Goal: Task Accomplishment & Management: Manage account settings

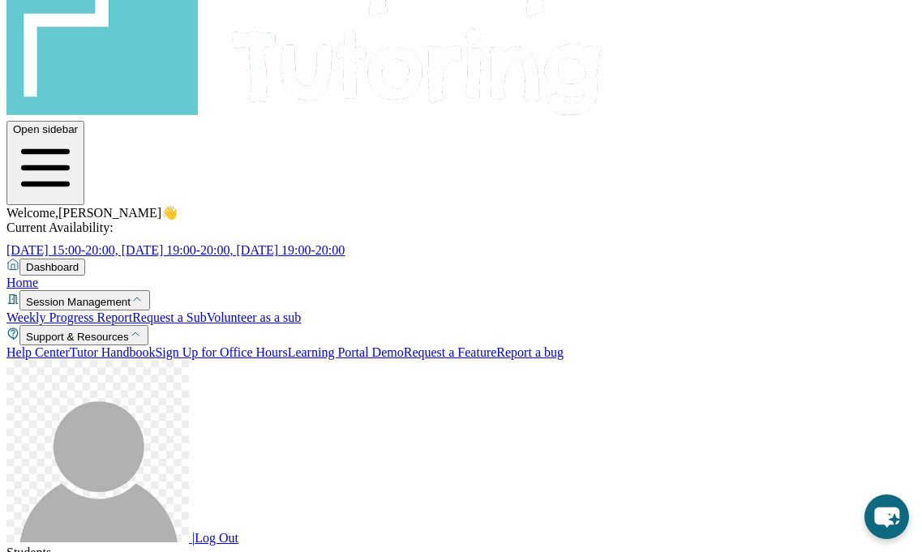
scroll to position [120, 0]
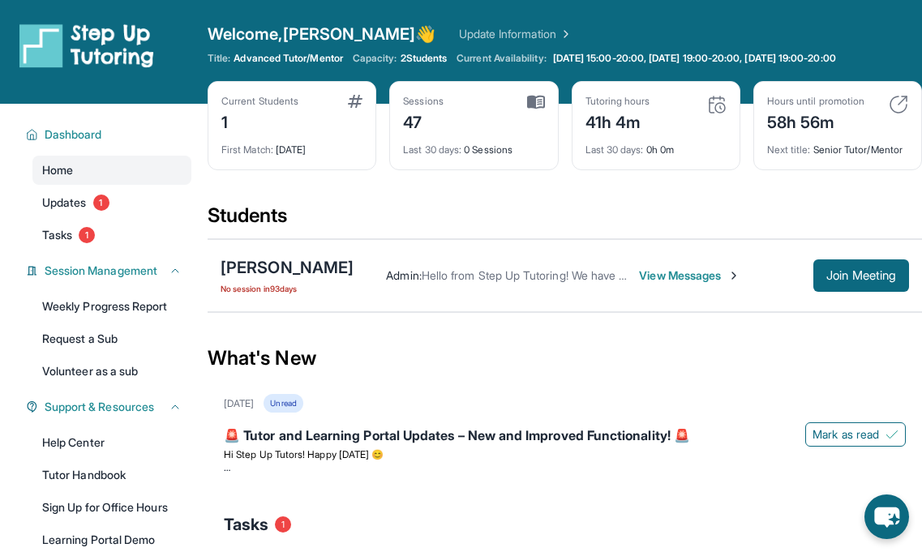
scroll to position [178, 0]
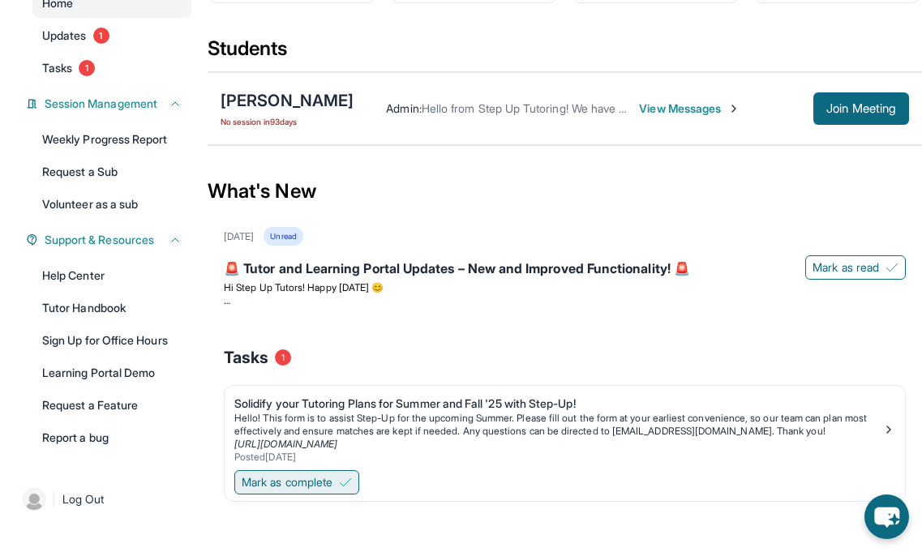
click at [315, 478] on span "Mark as complete" at bounding box center [287, 482] width 91 height 16
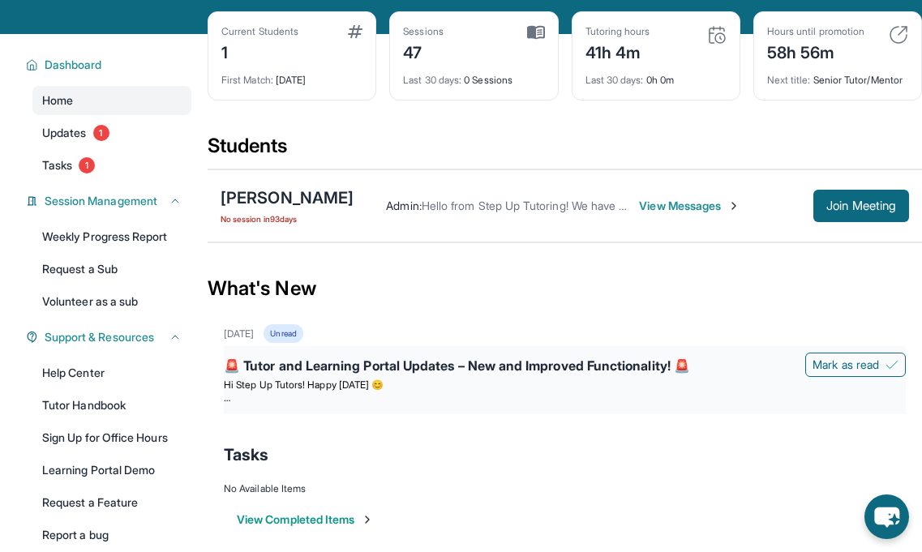
scroll to position [0, 0]
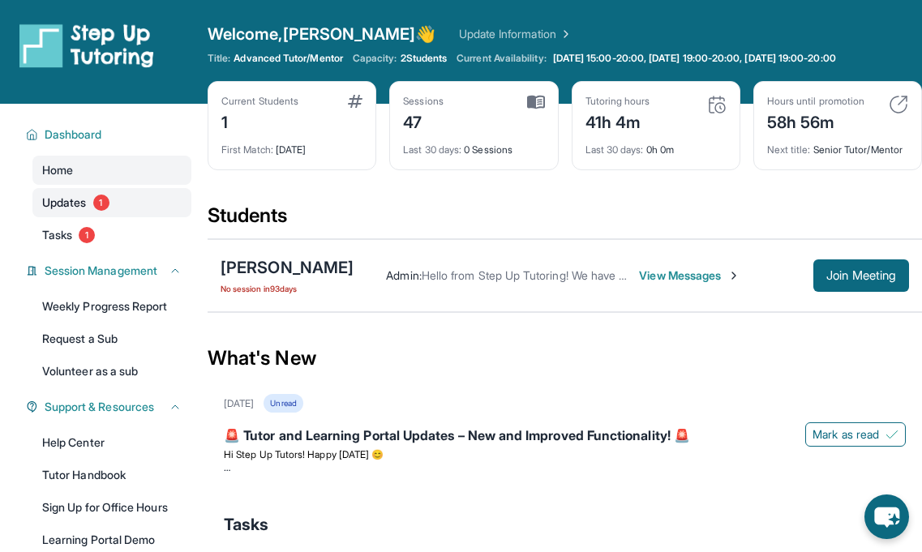
click at [66, 207] on span "Updates" at bounding box center [64, 203] width 45 height 16
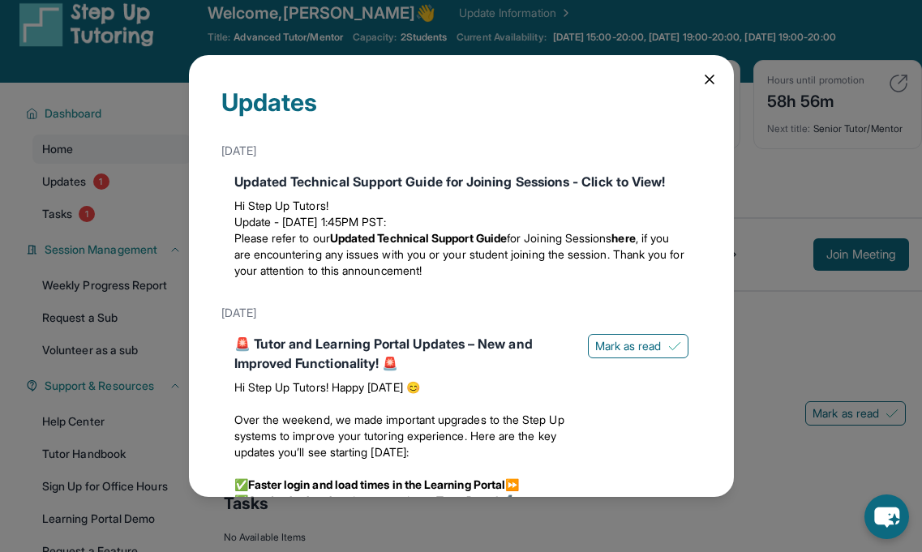
click at [697, 79] on div "Updates [DATE] Updated Technical Support Guide for Joining Sessions - Click to …" at bounding box center [461, 276] width 545 height 442
click at [707, 78] on icon at bounding box center [709, 79] width 8 height 8
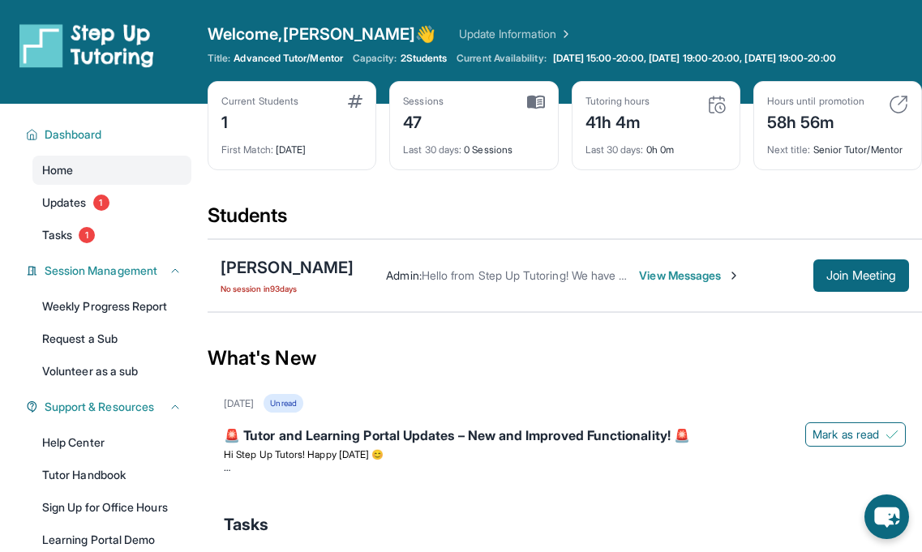
click at [480, 31] on link "Update Information" at bounding box center [516, 34] width 114 height 16
click at [639, 272] on span "View Messages" at bounding box center [689, 276] width 101 height 16
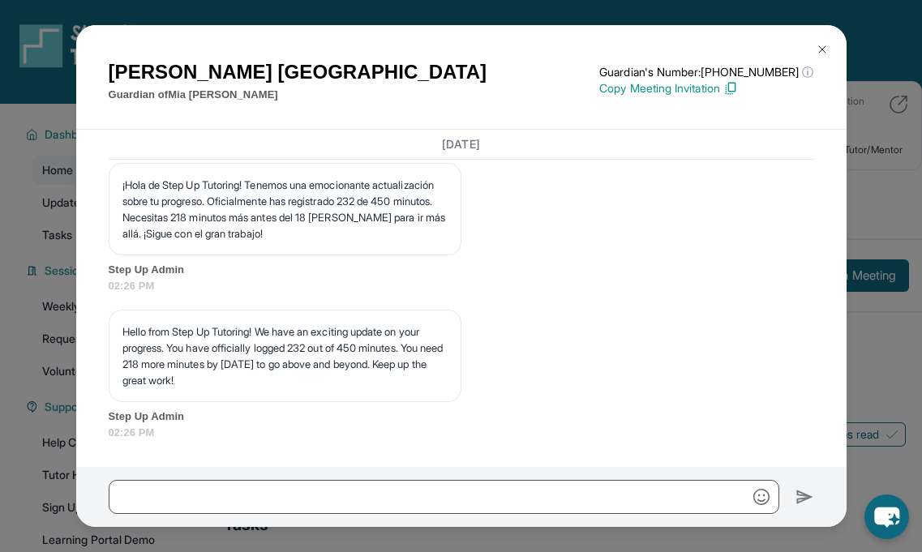
click at [817, 45] on img at bounding box center [822, 49] width 13 height 13
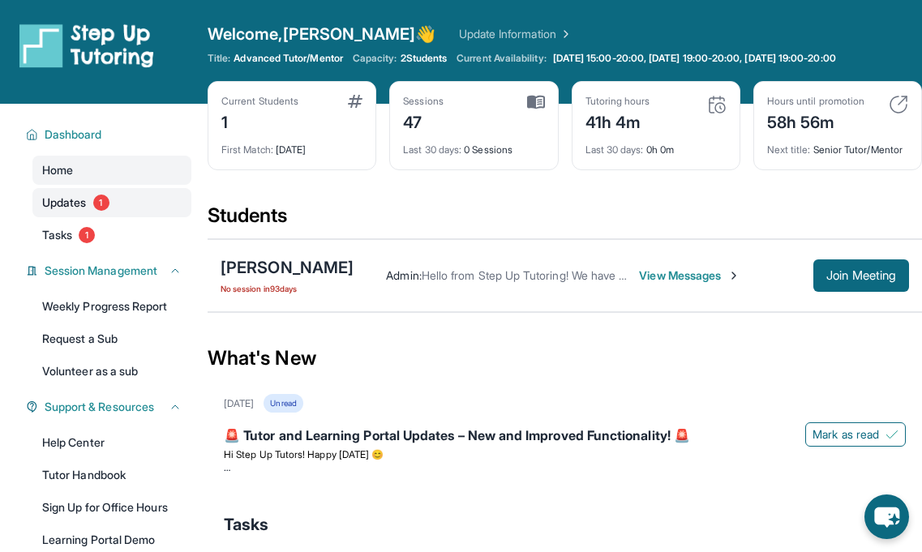
click at [93, 204] on link "Updates 1" at bounding box center [111, 202] width 159 height 29
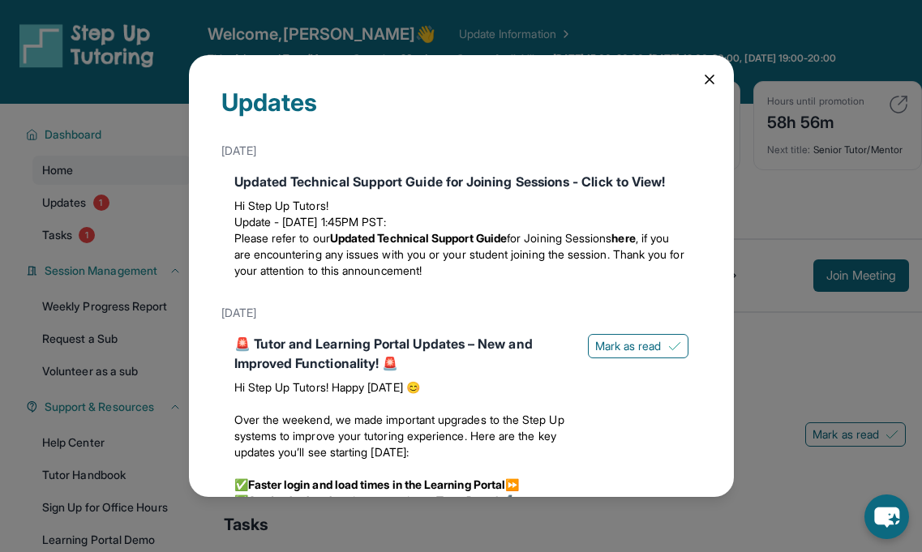
click at [79, 206] on div "Updates [DATE] Updated Technical Support Guide for Joining Sessions - Click to …" at bounding box center [461, 276] width 922 height 552
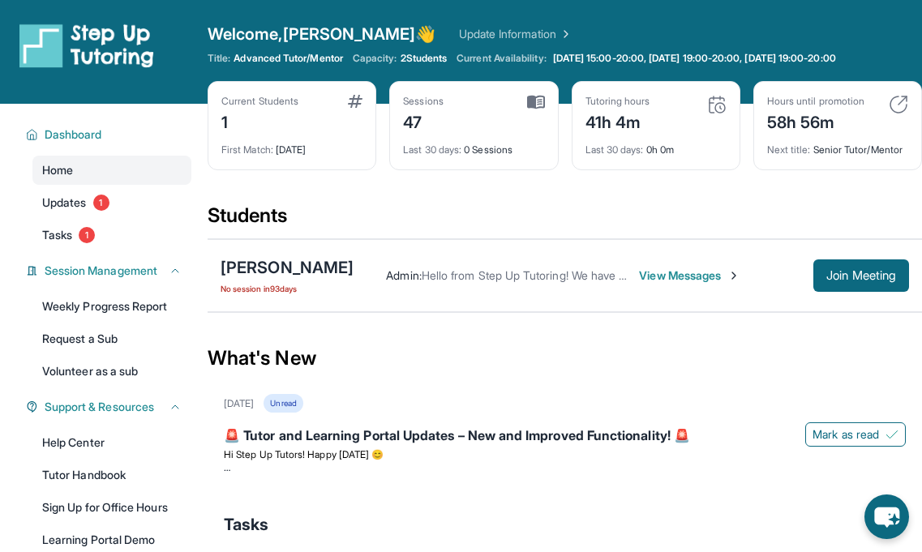
click at [92, 187] on div "Home Updates 1 Tasks 1" at bounding box center [111, 203] width 159 height 94
click at [103, 199] on span "1" at bounding box center [101, 203] width 16 height 16
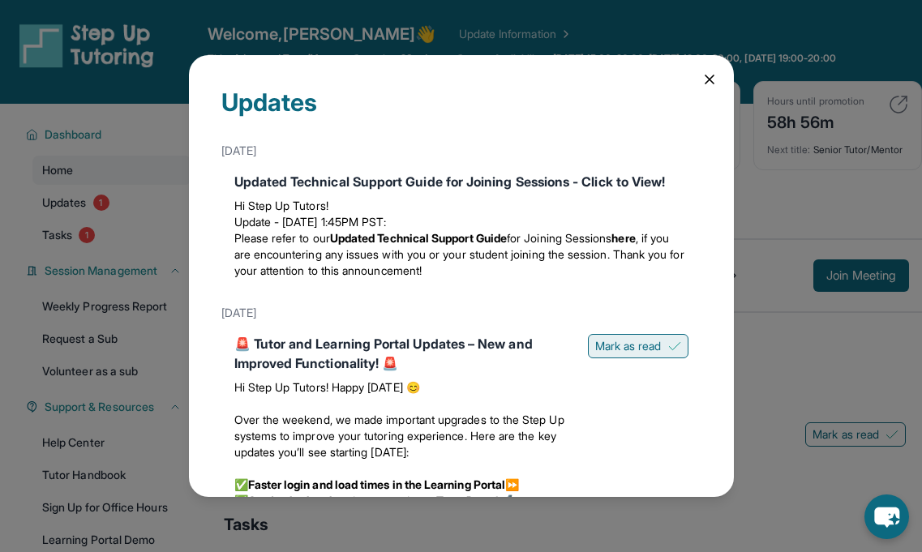
click at [645, 352] on span "Mark as read" at bounding box center [628, 346] width 66 height 16
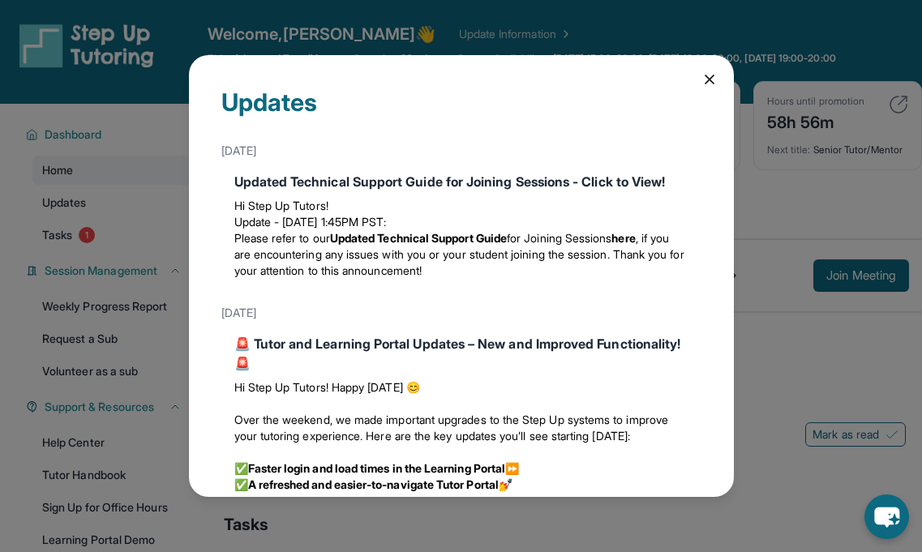
click at [705, 77] on icon at bounding box center [709, 79] width 8 height 8
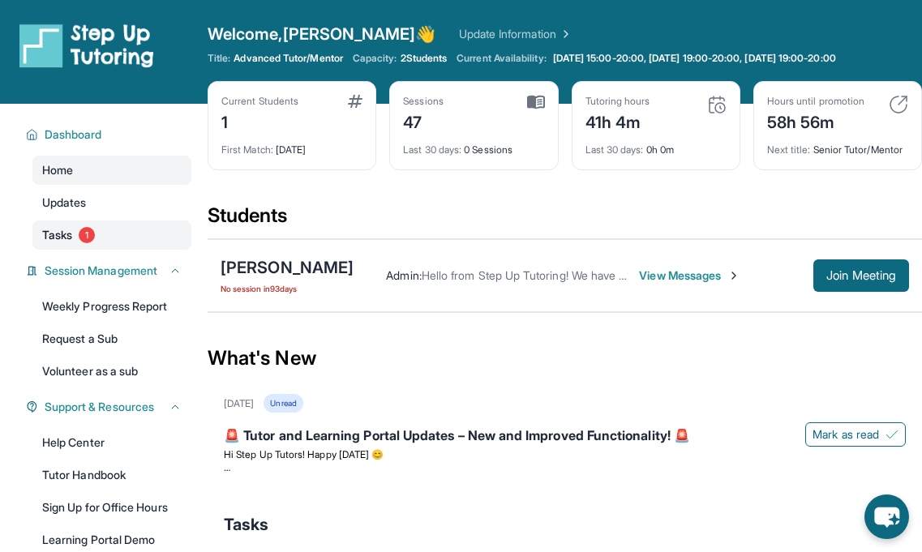
click at [81, 225] on link "Tasks 1" at bounding box center [111, 235] width 159 height 29
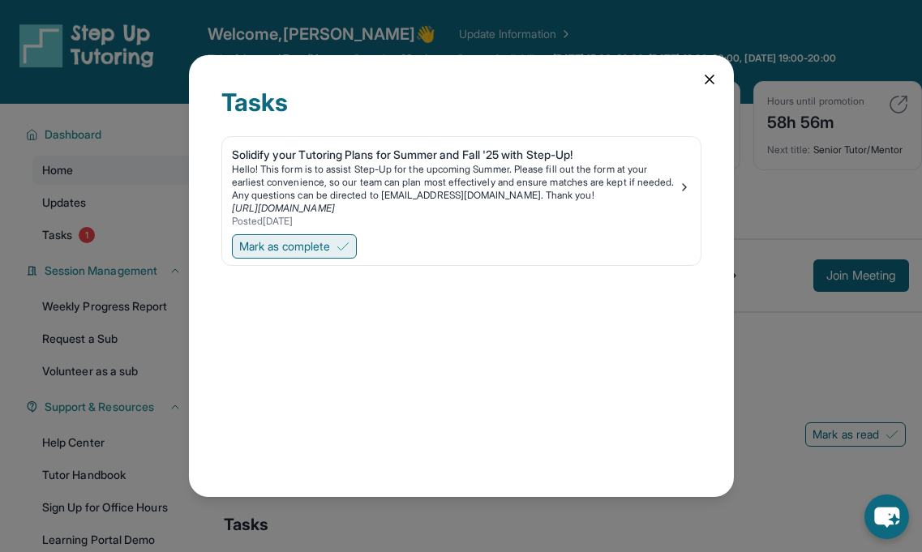
click at [309, 247] on span "Mark as complete" at bounding box center [284, 246] width 91 height 16
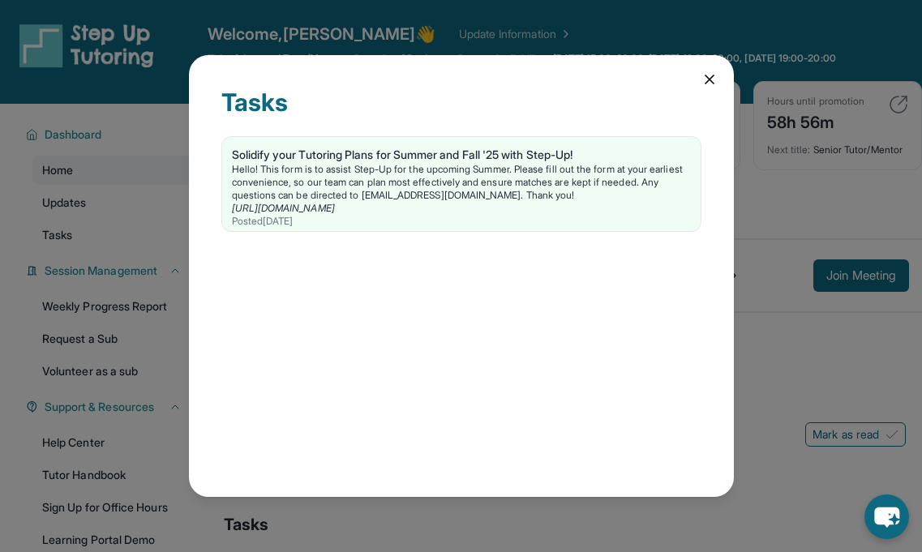
click at [707, 68] on div "Tasks Solidify your Tutoring Plans for Summer and Fall '25 with Step-Up! Hello!…" at bounding box center [461, 276] width 545 height 442
click at [705, 81] on icon at bounding box center [709, 79] width 16 height 16
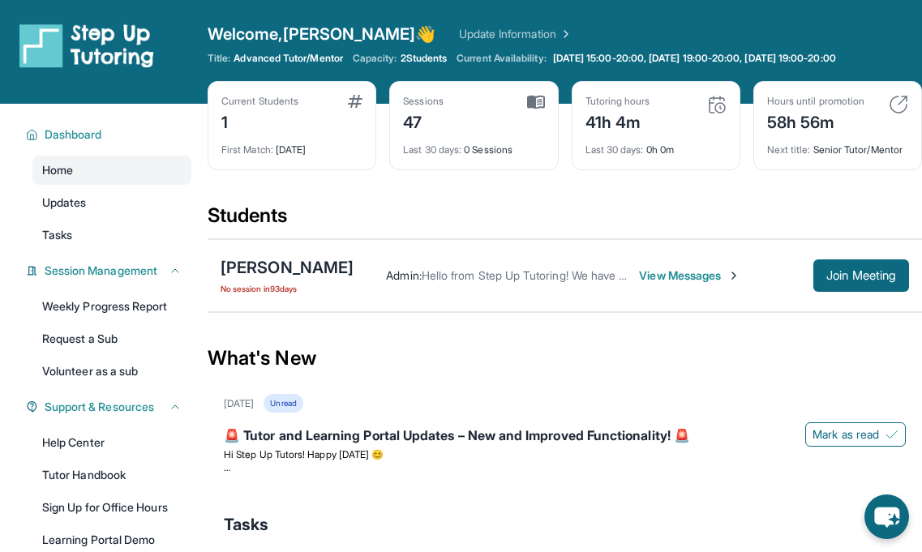
click at [459, 34] on link "Update Information" at bounding box center [516, 34] width 114 height 16
